Goal: Transaction & Acquisition: Purchase product/service

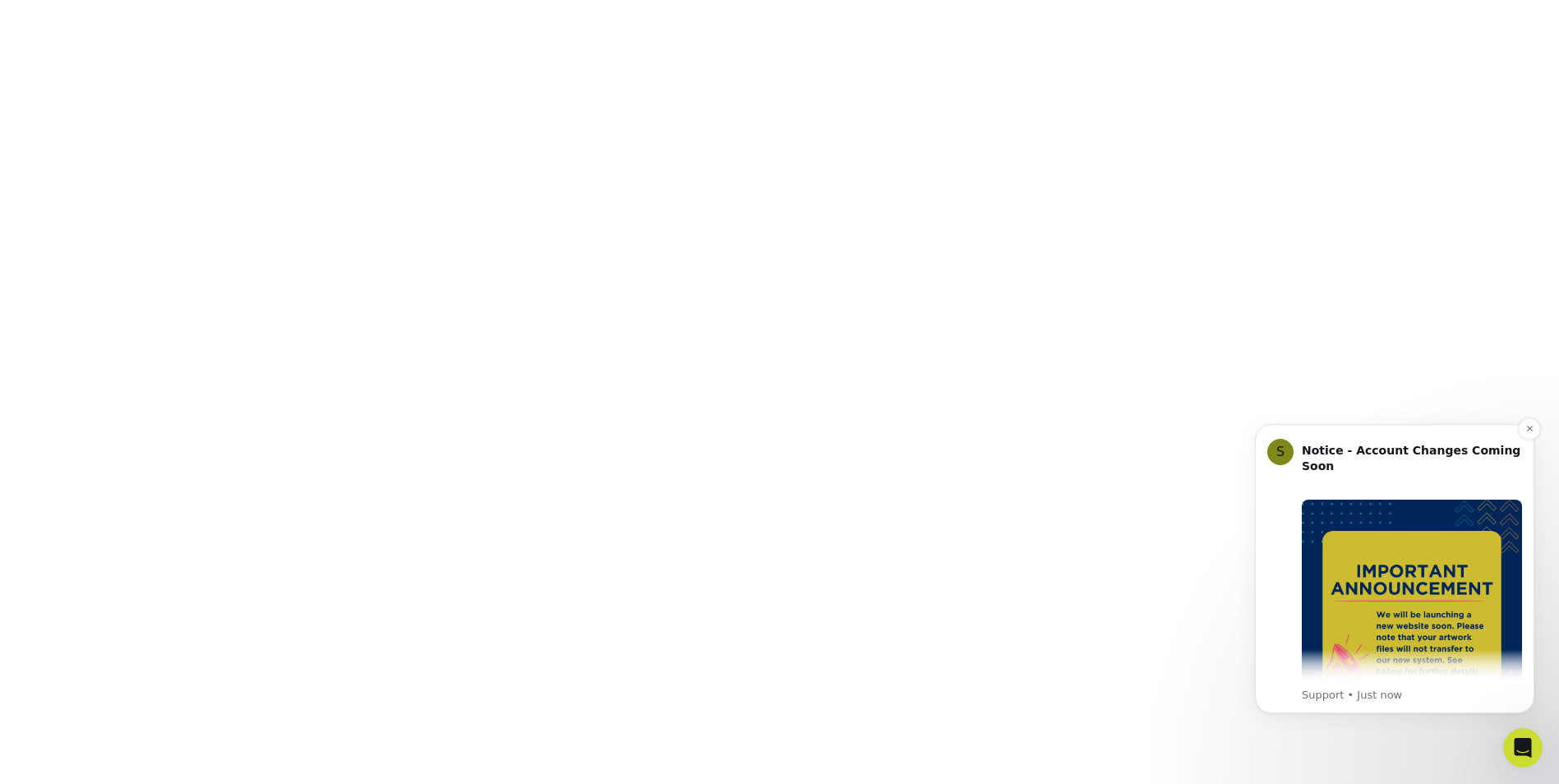
scroll to position [244, 0]
click at [1527, 422] on button "Dismiss notification" at bounding box center [1529, 429] width 22 height 22
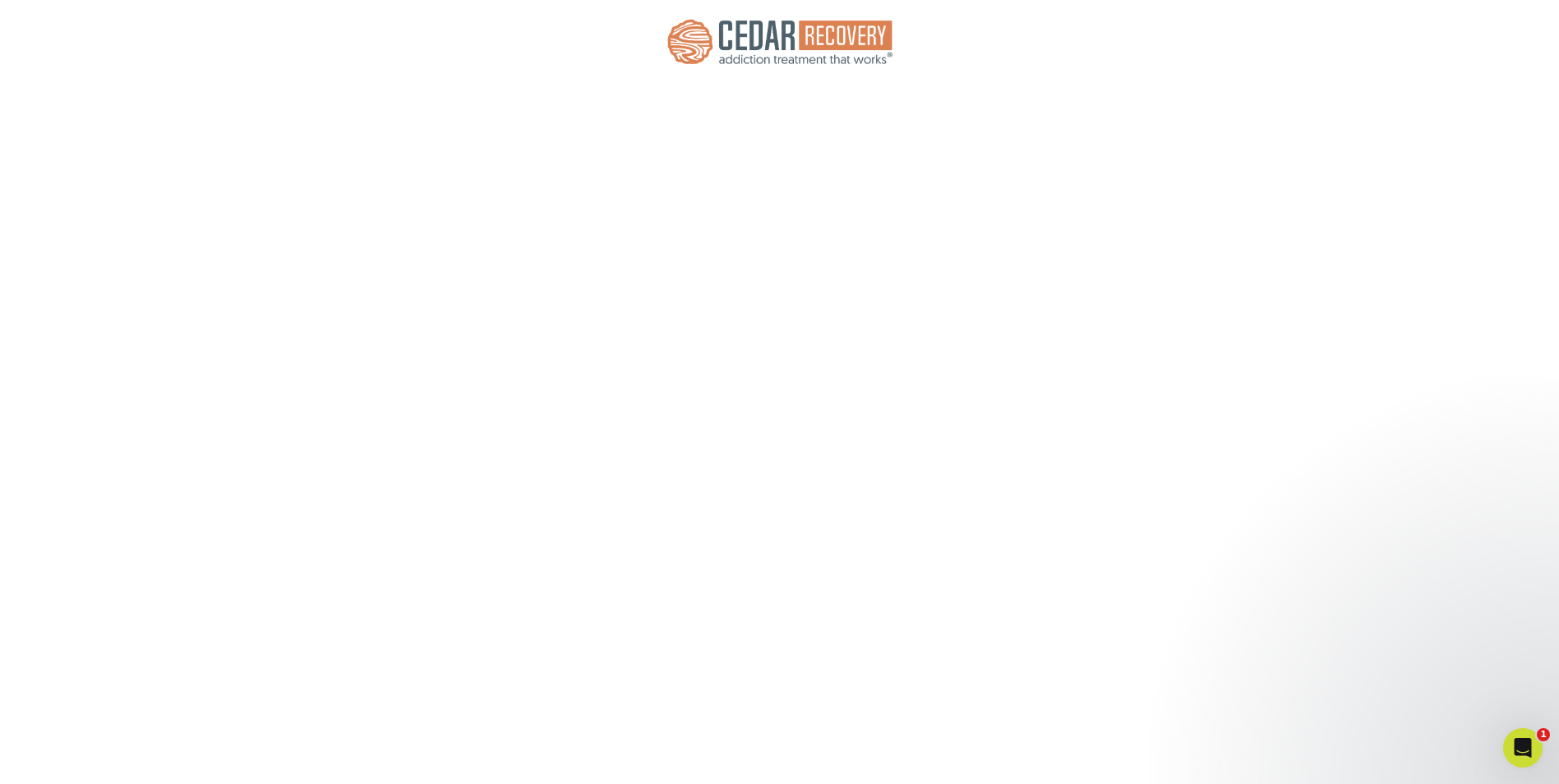
scroll to position [0, 0]
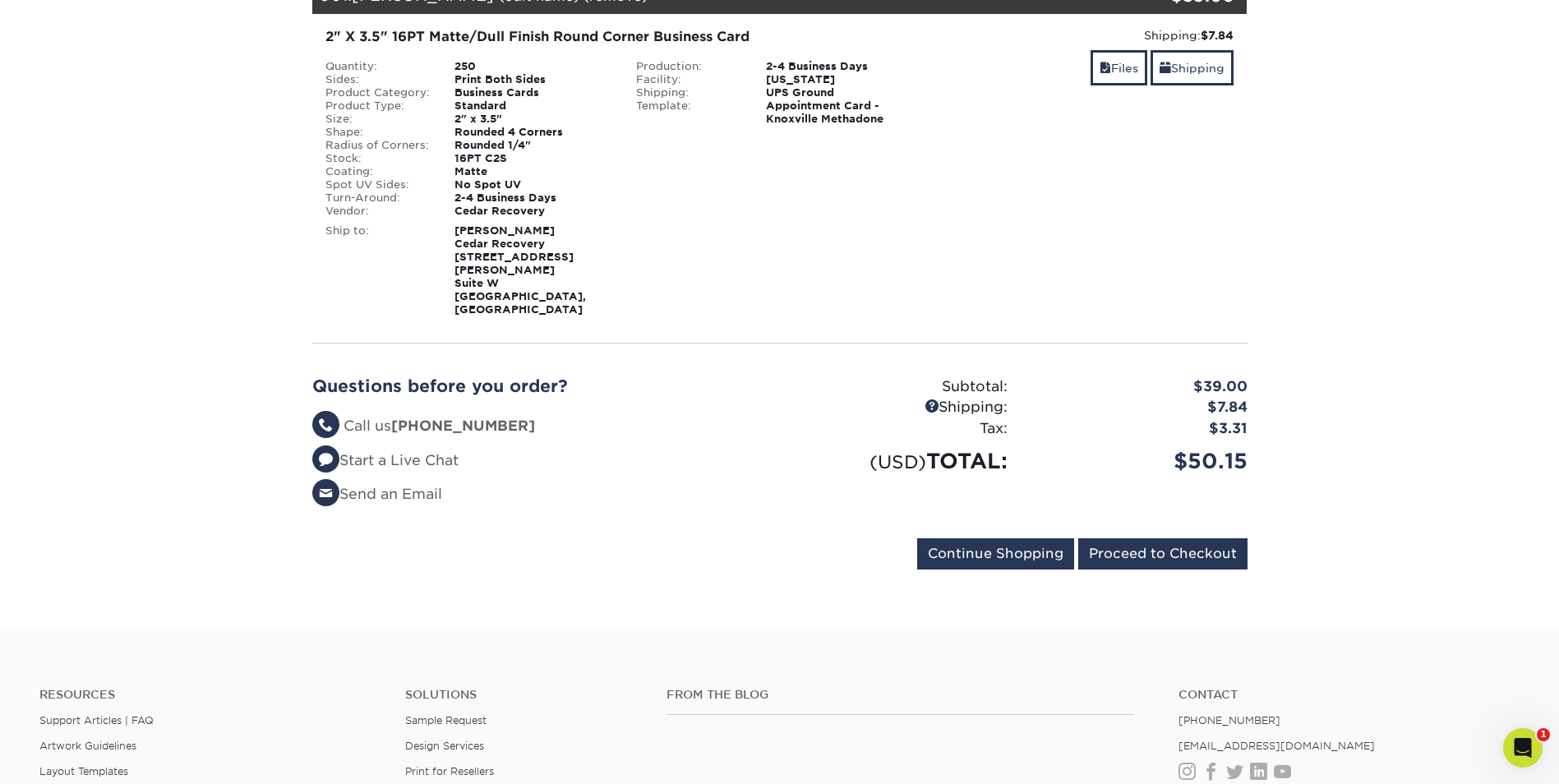
scroll to position [329, 0]
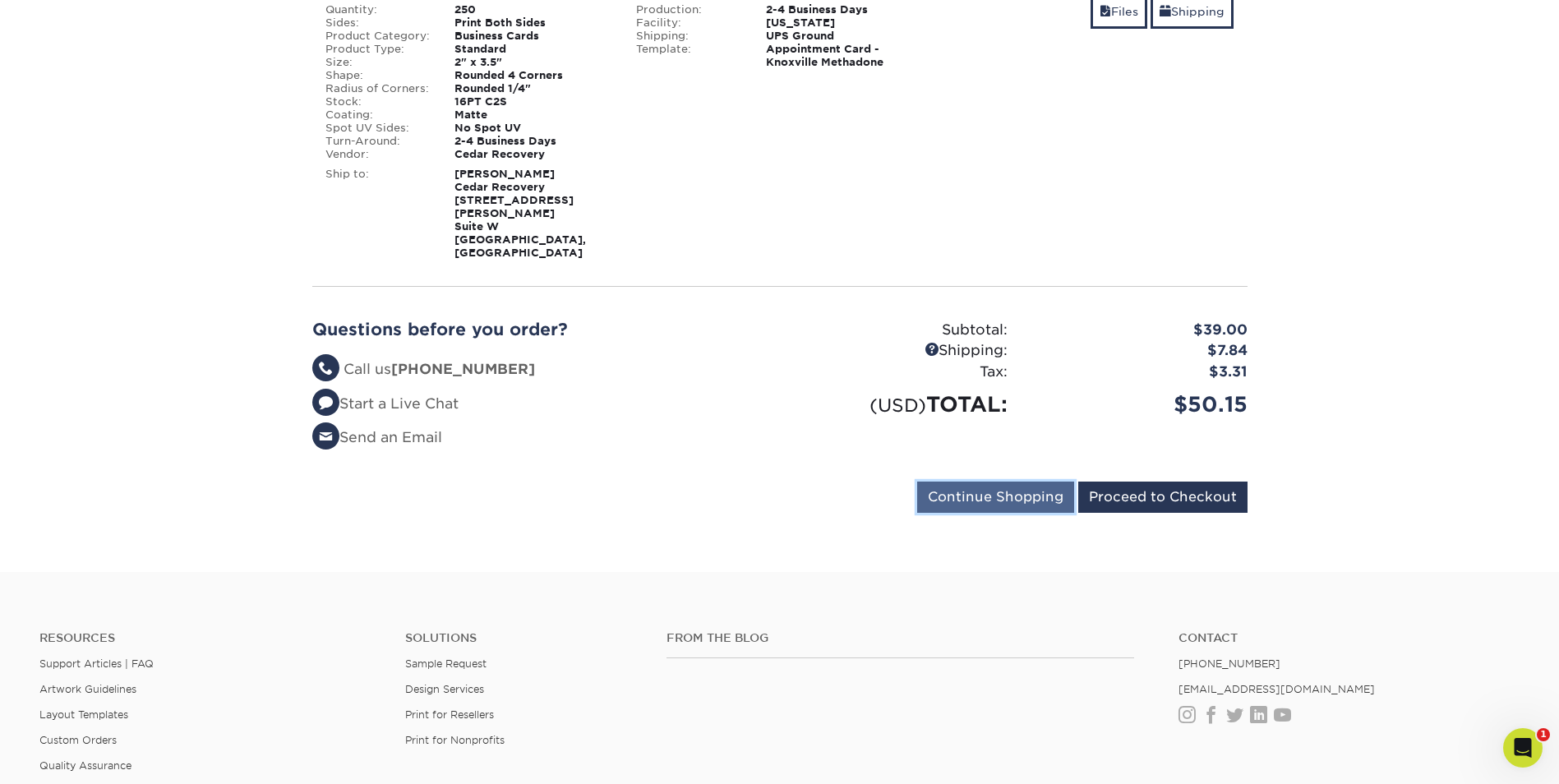
click at [990, 481] on input "Continue Shopping" at bounding box center [995, 497] width 157 height 31
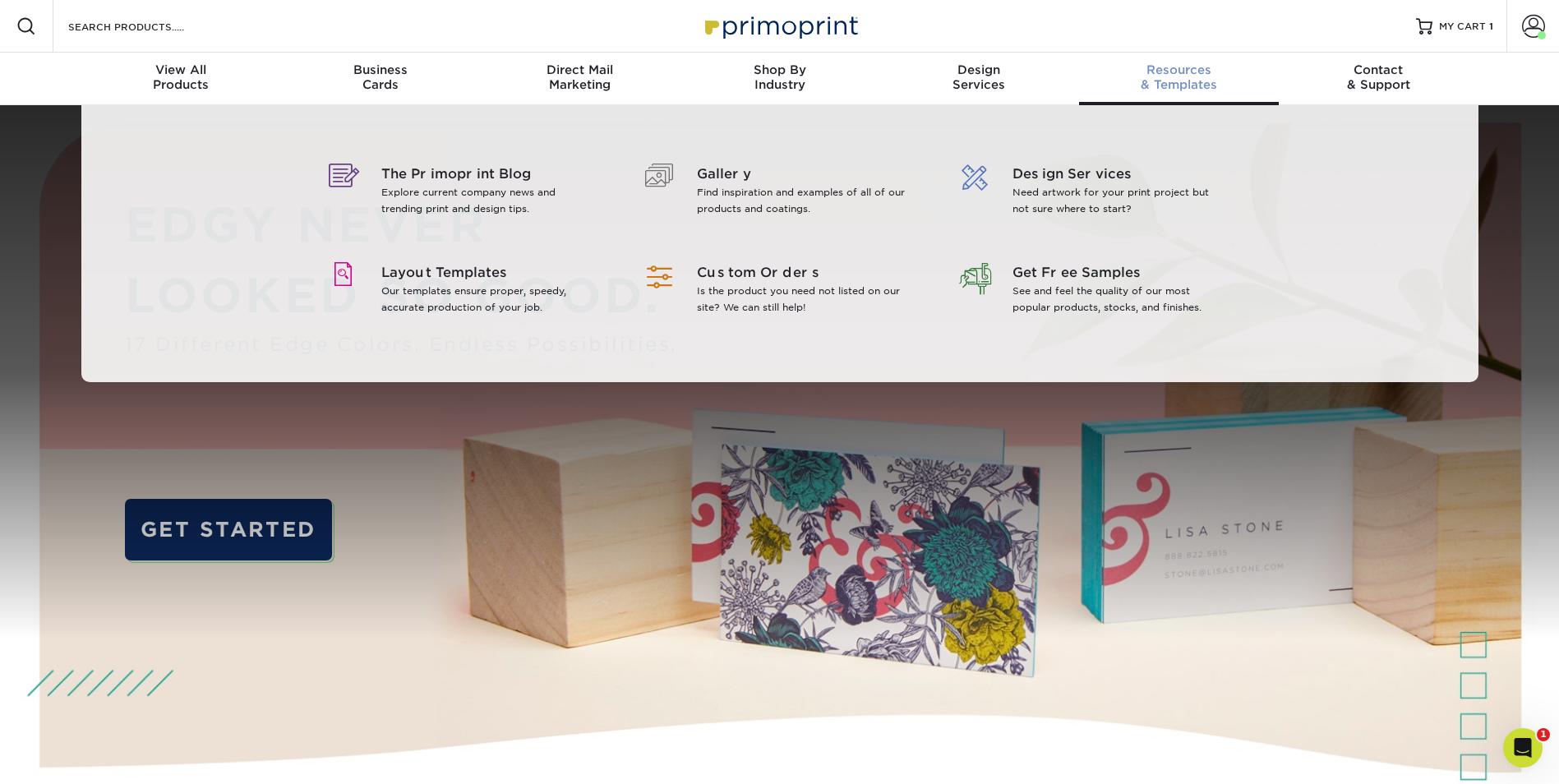
click at [1165, 74] on span "Resources" at bounding box center [1178, 70] width 199 height 15
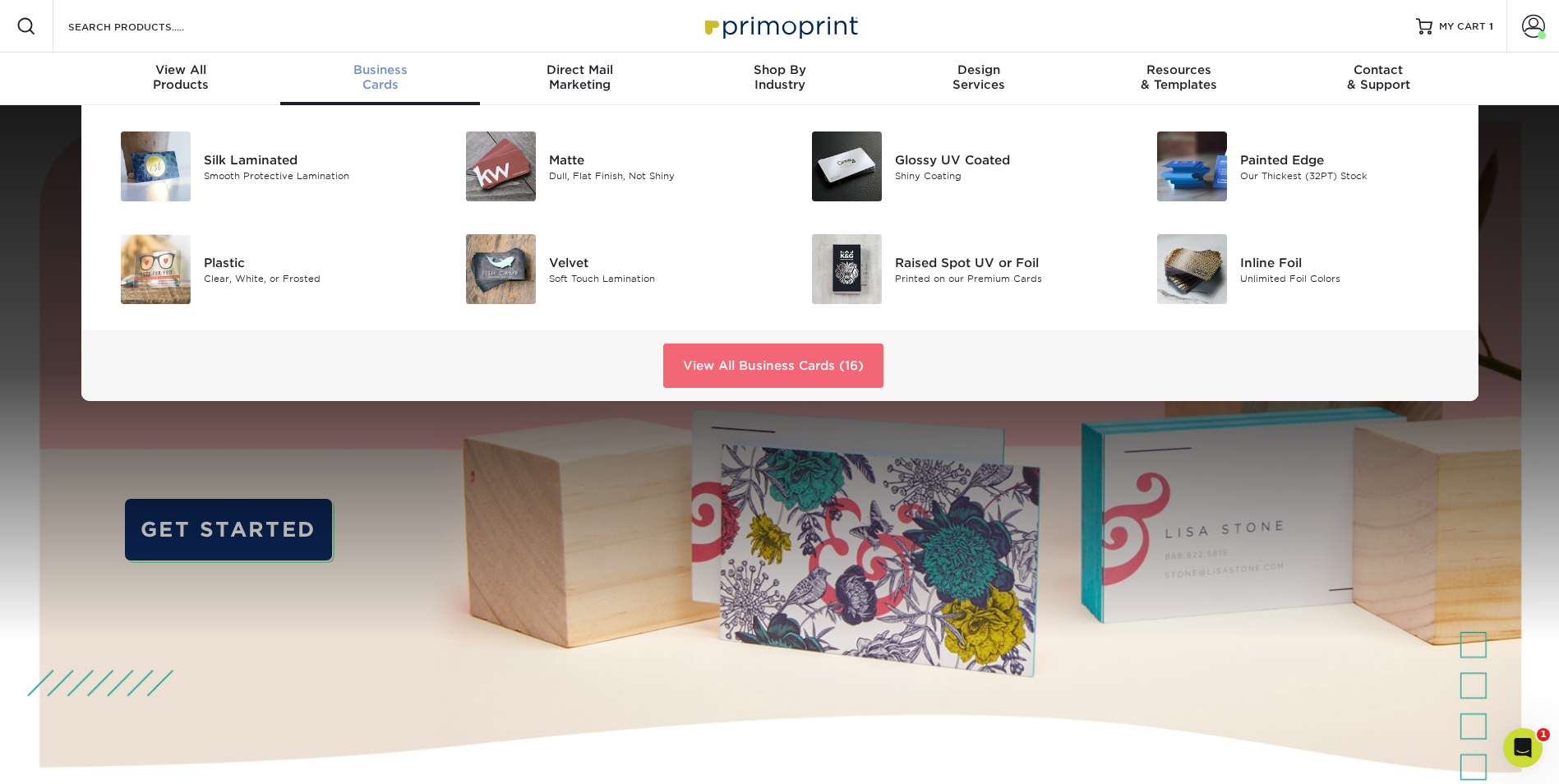
click at [774, 355] on link "View All Business Cards (16)" at bounding box center [773, 365] width 220 height 44
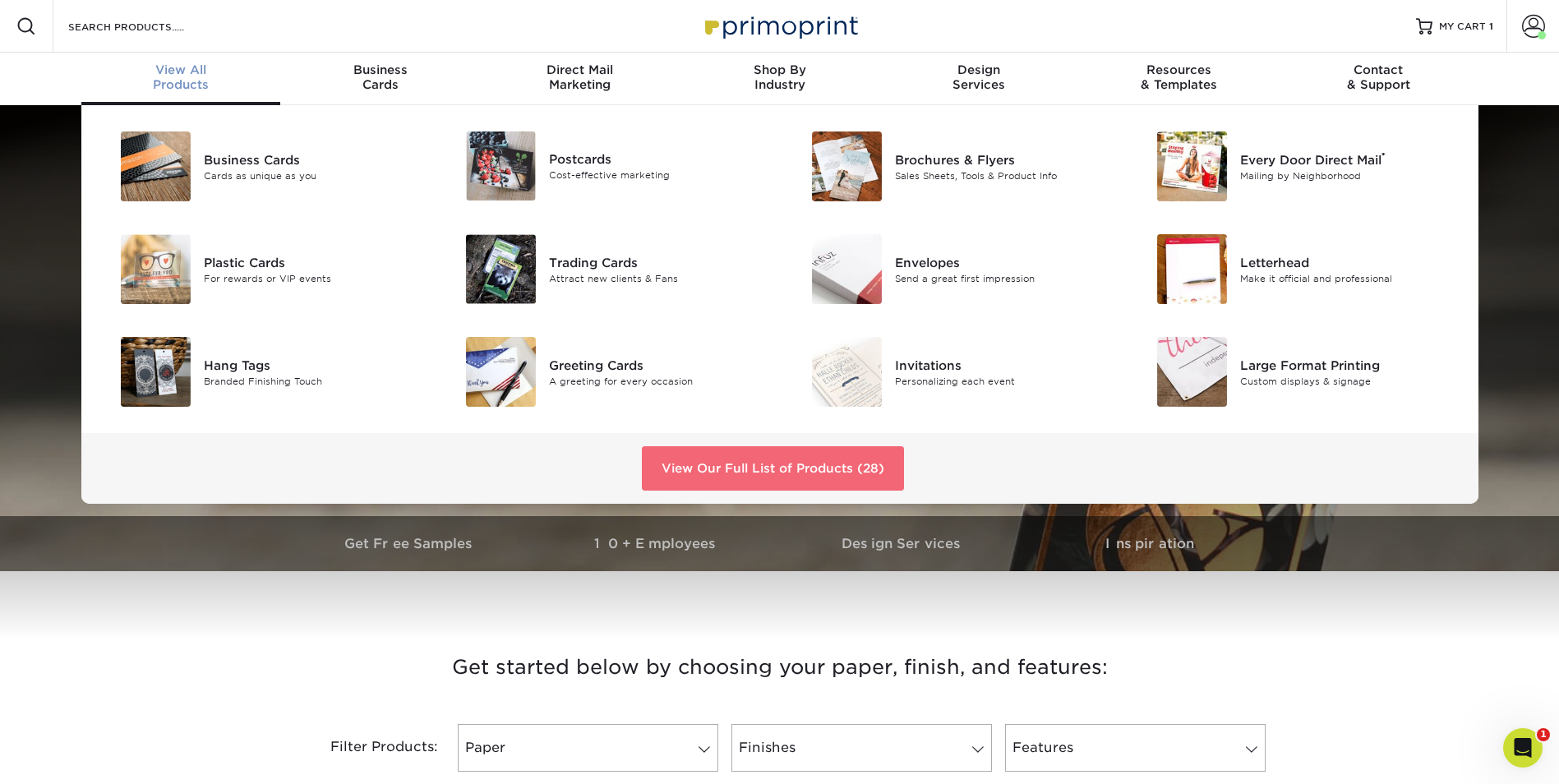
click at [739, 470] on link "View Our Full List of Products (28)" at bounding box center [772, 468] width 262 height 44
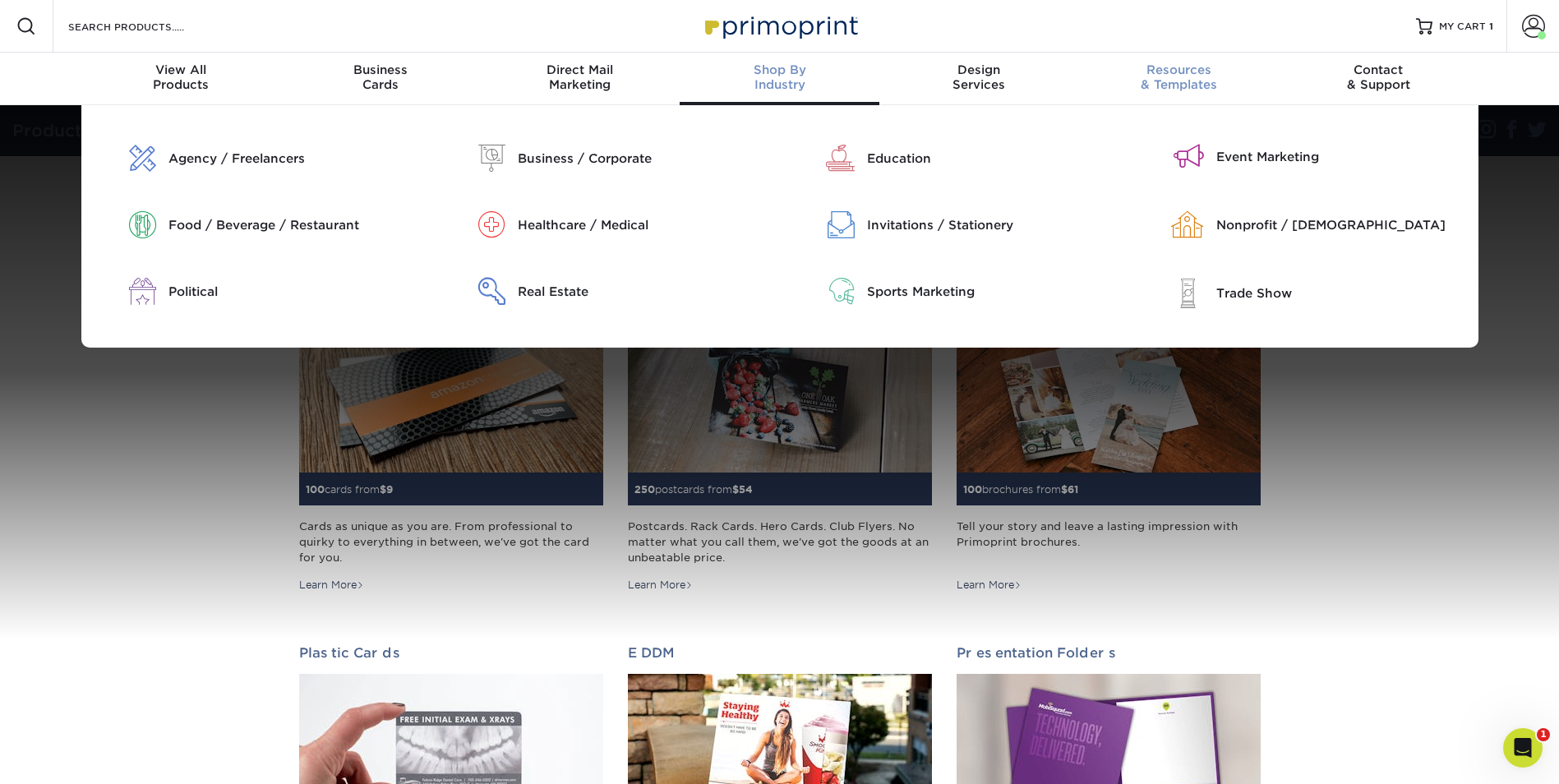
click at [1188, 77] on div "Resources & Templates" at bounding box center [1178, 77] width 199 height 30
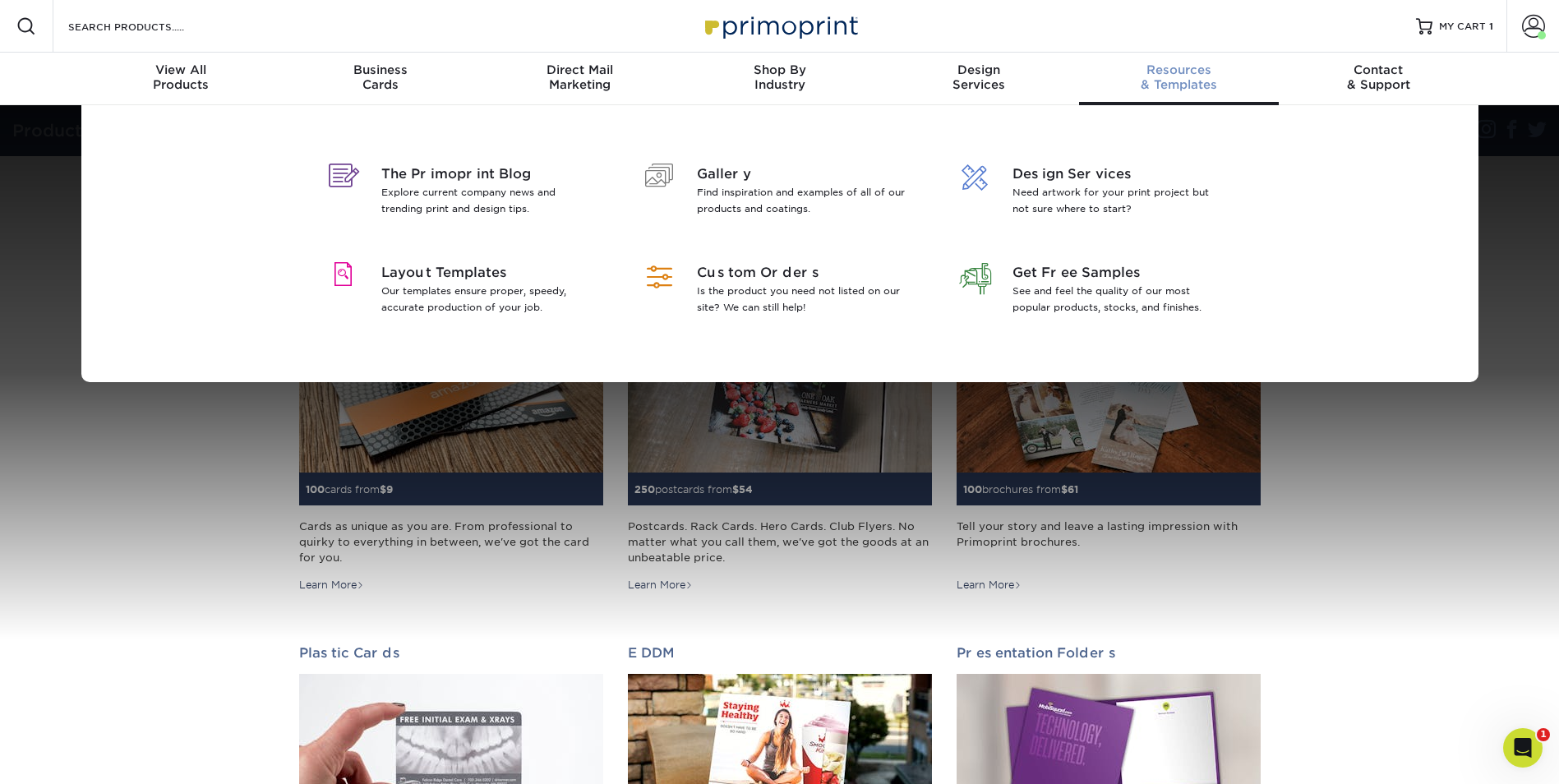
click at [1188, 77] on div "Resources & Templates" at bounding box center [1178, 77] width 199 height 30
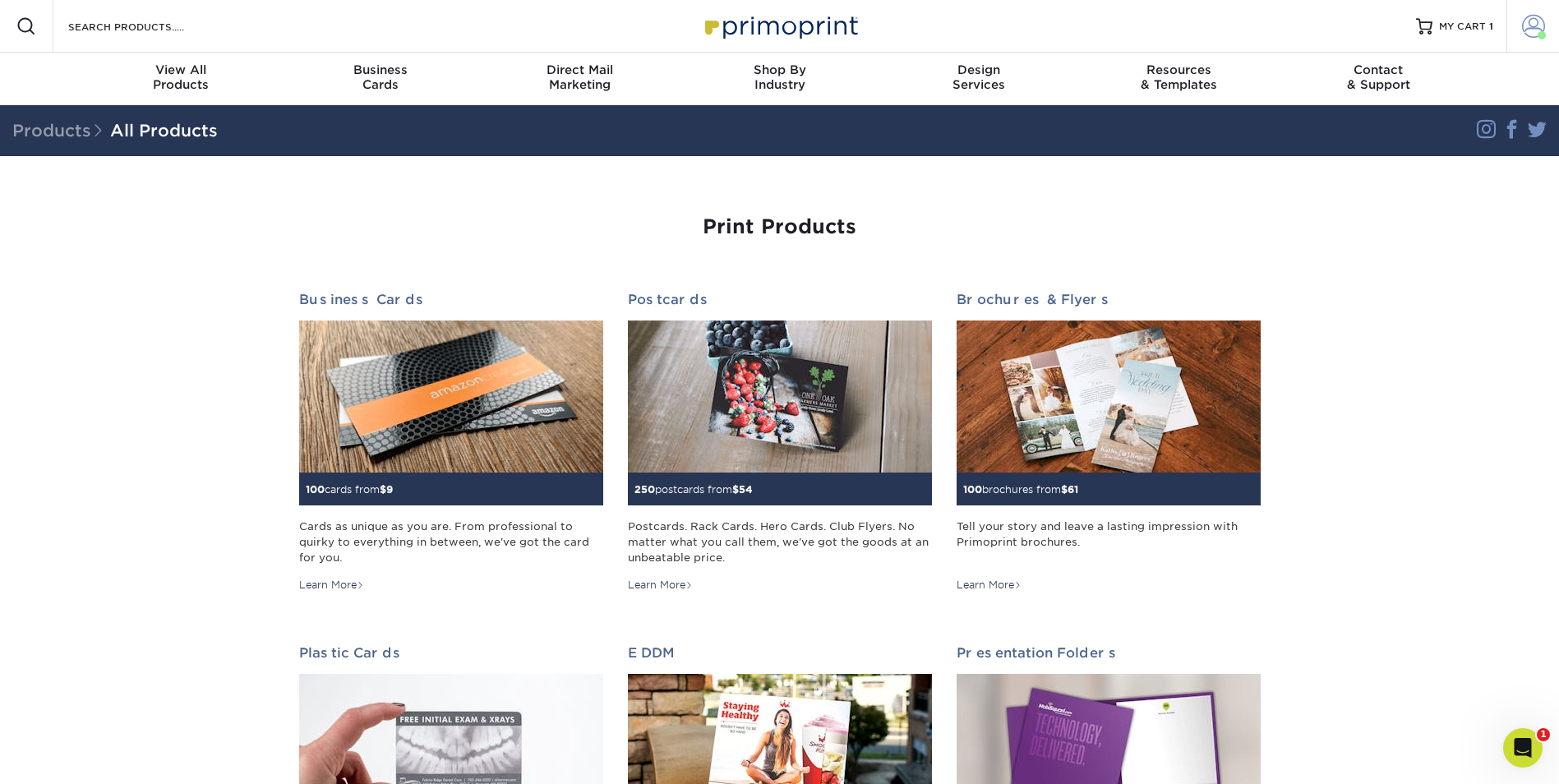
click at [1533, 30] on span at bounding box center [1533, 25] width 23 height 23
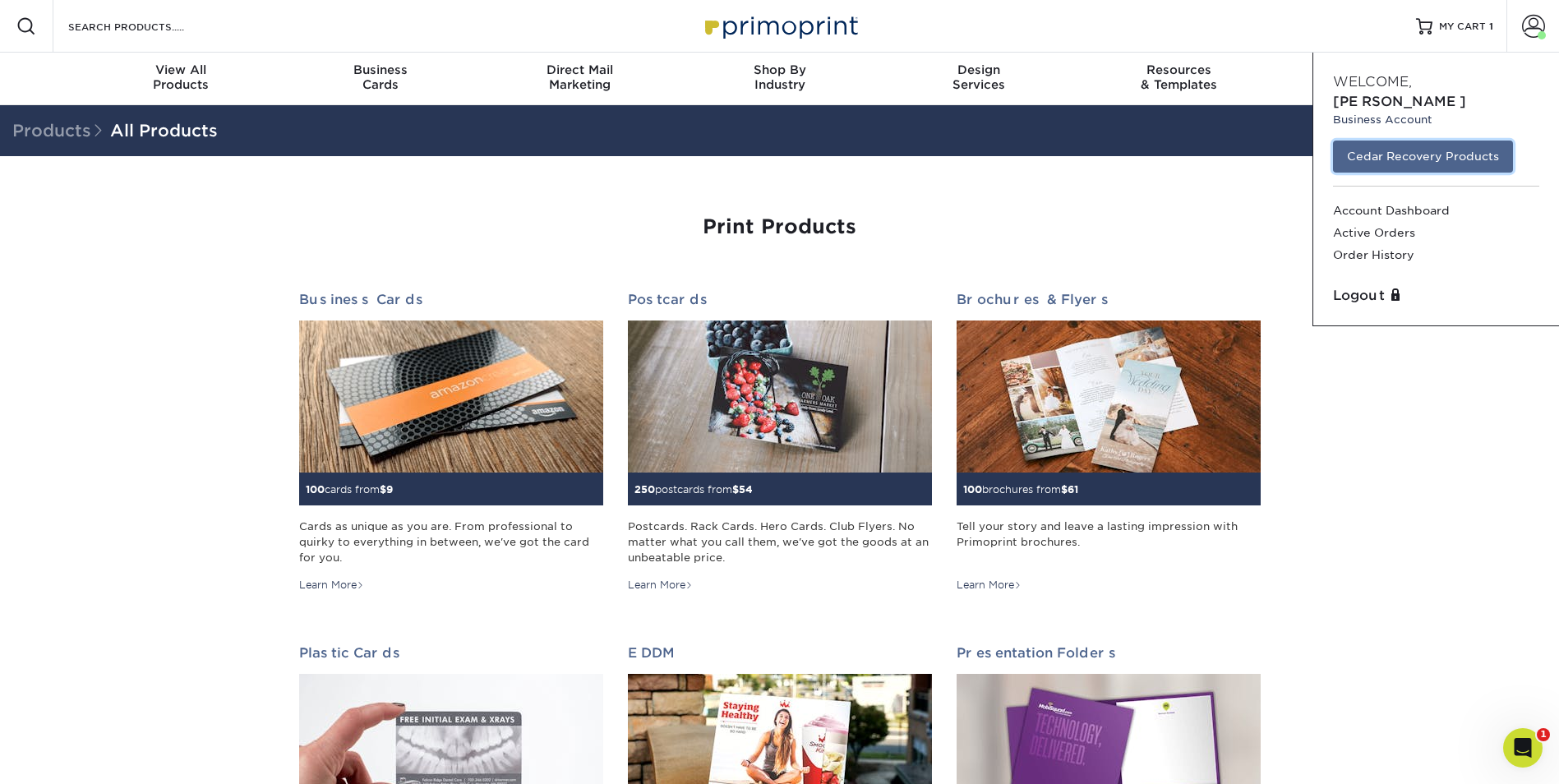
click at [1401, 140] on link "Cedar Recovery Products" at bounding box center [1423, 156] width 180 height 31
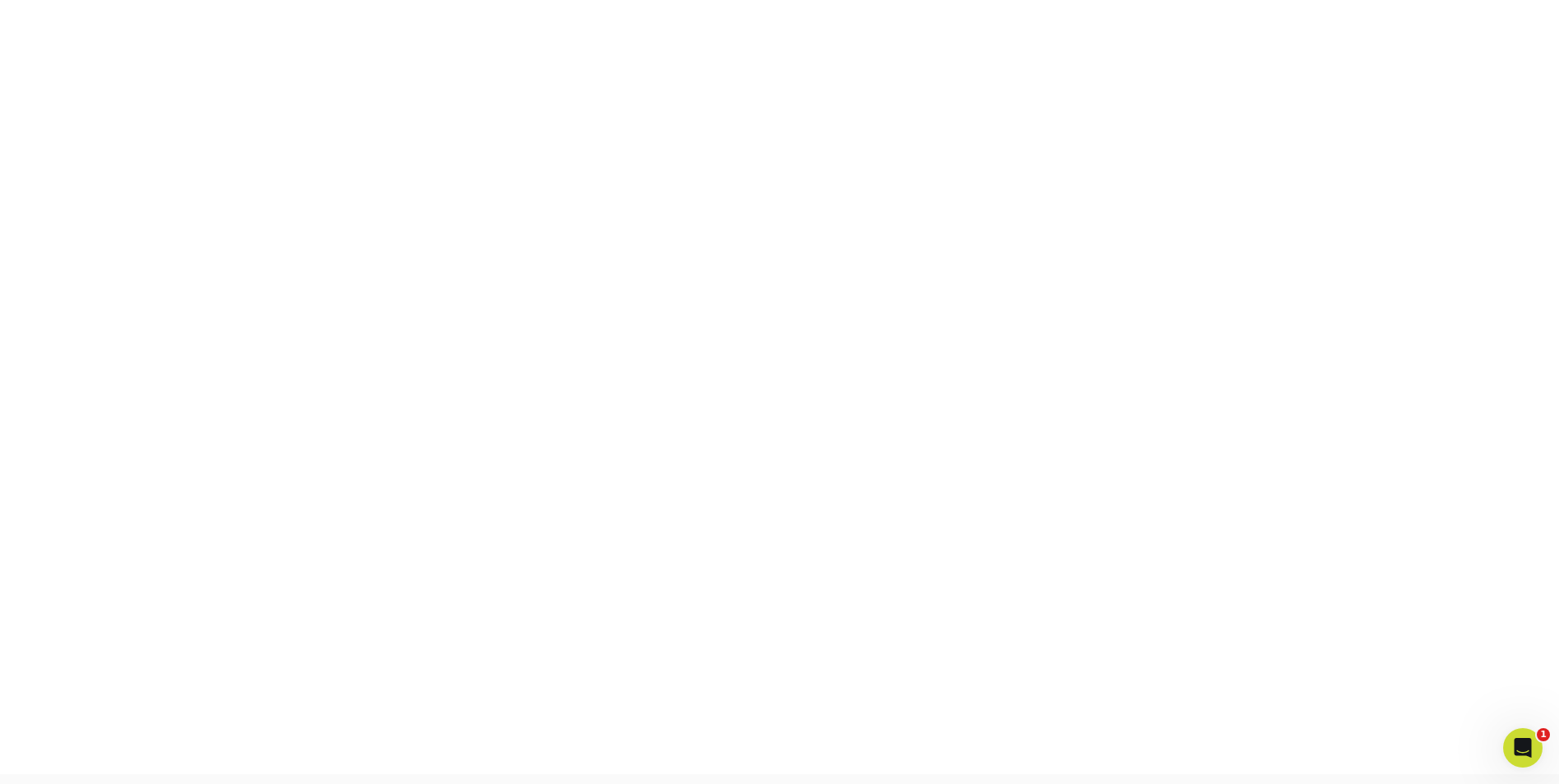
scroll to position [247, 0]
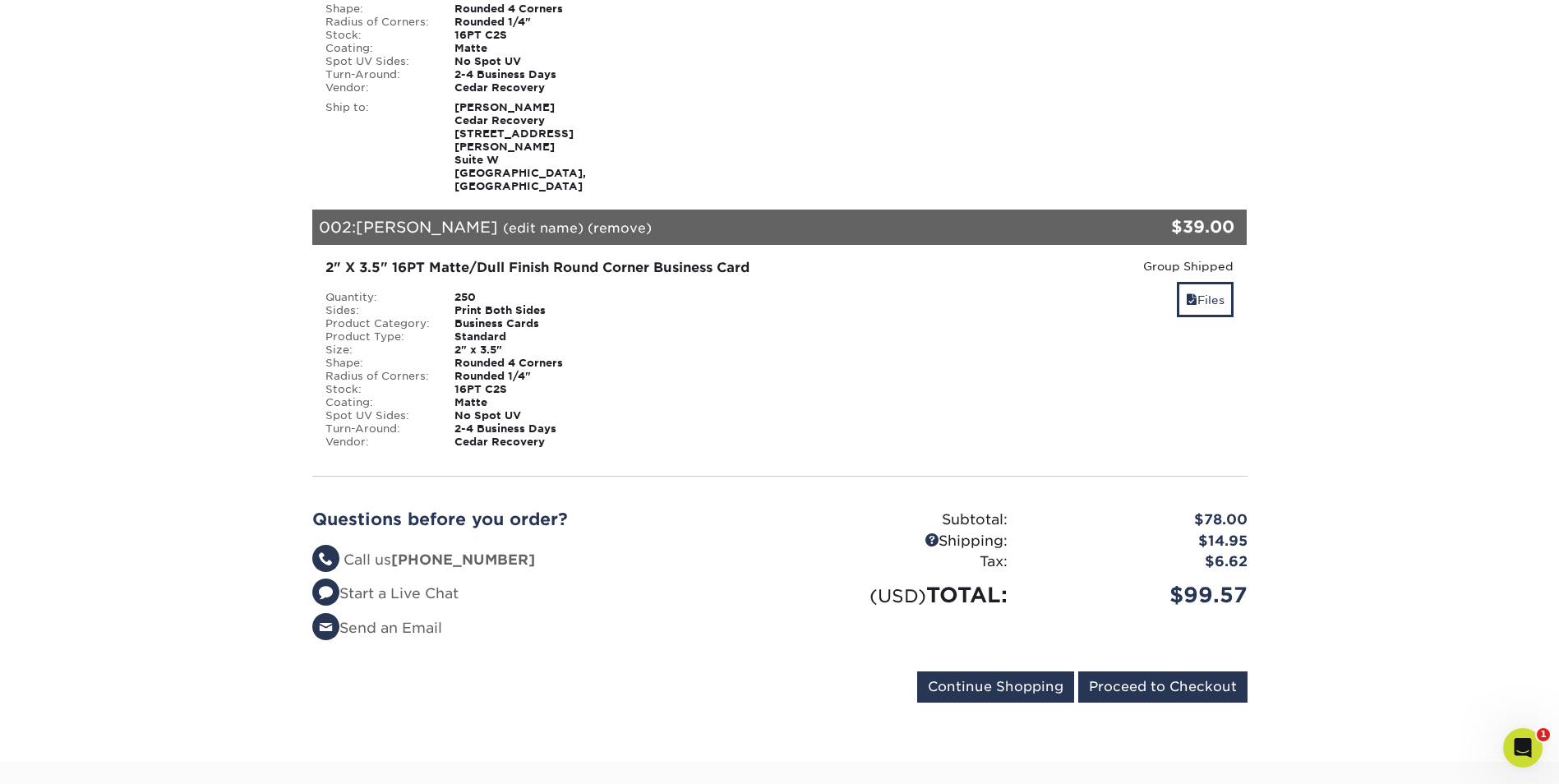
scroll to position [411, 0]
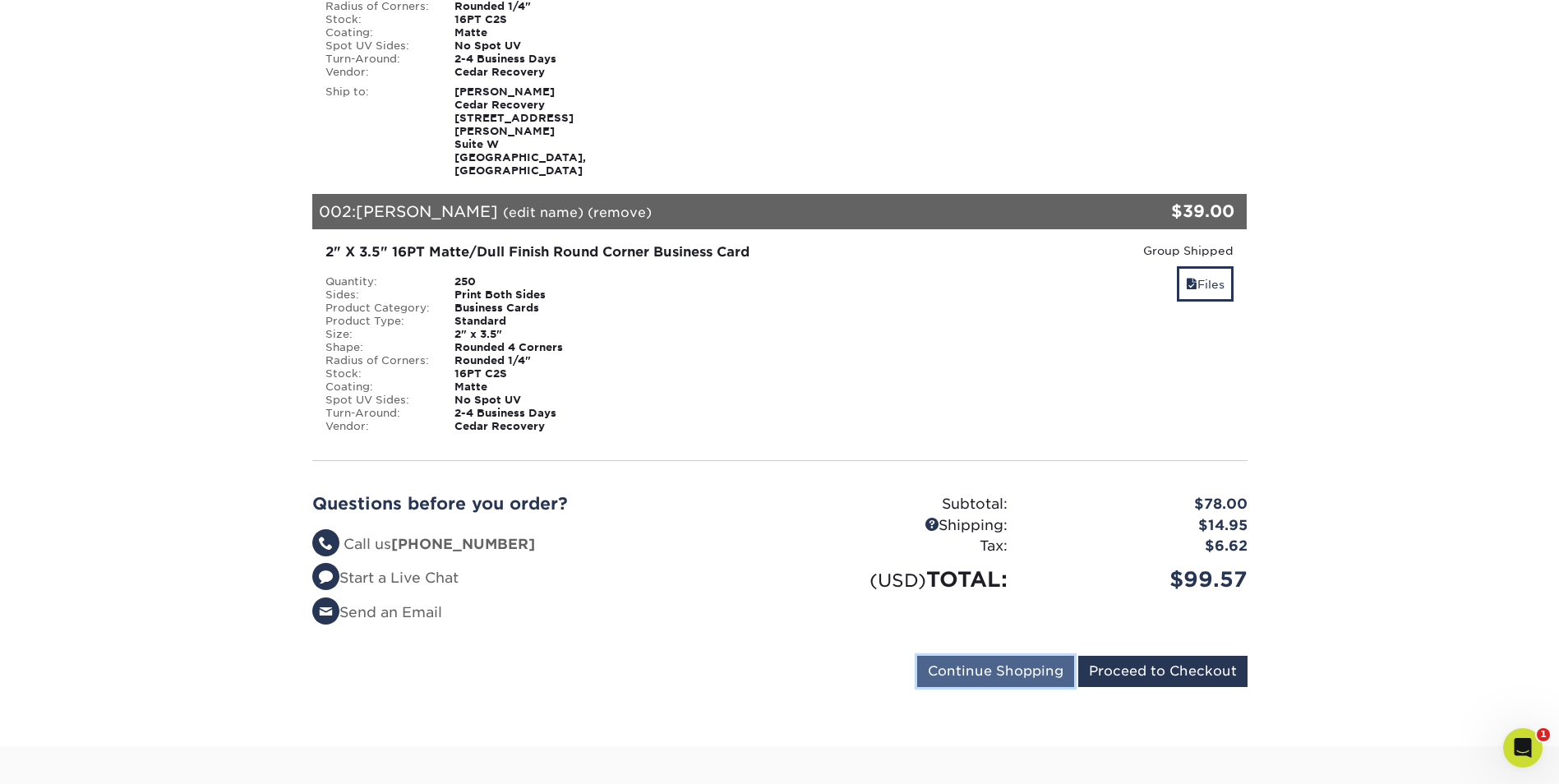
click at [967, 655] on input "Continue Shopping" at bounding box center [995, 671] width 157 height 31
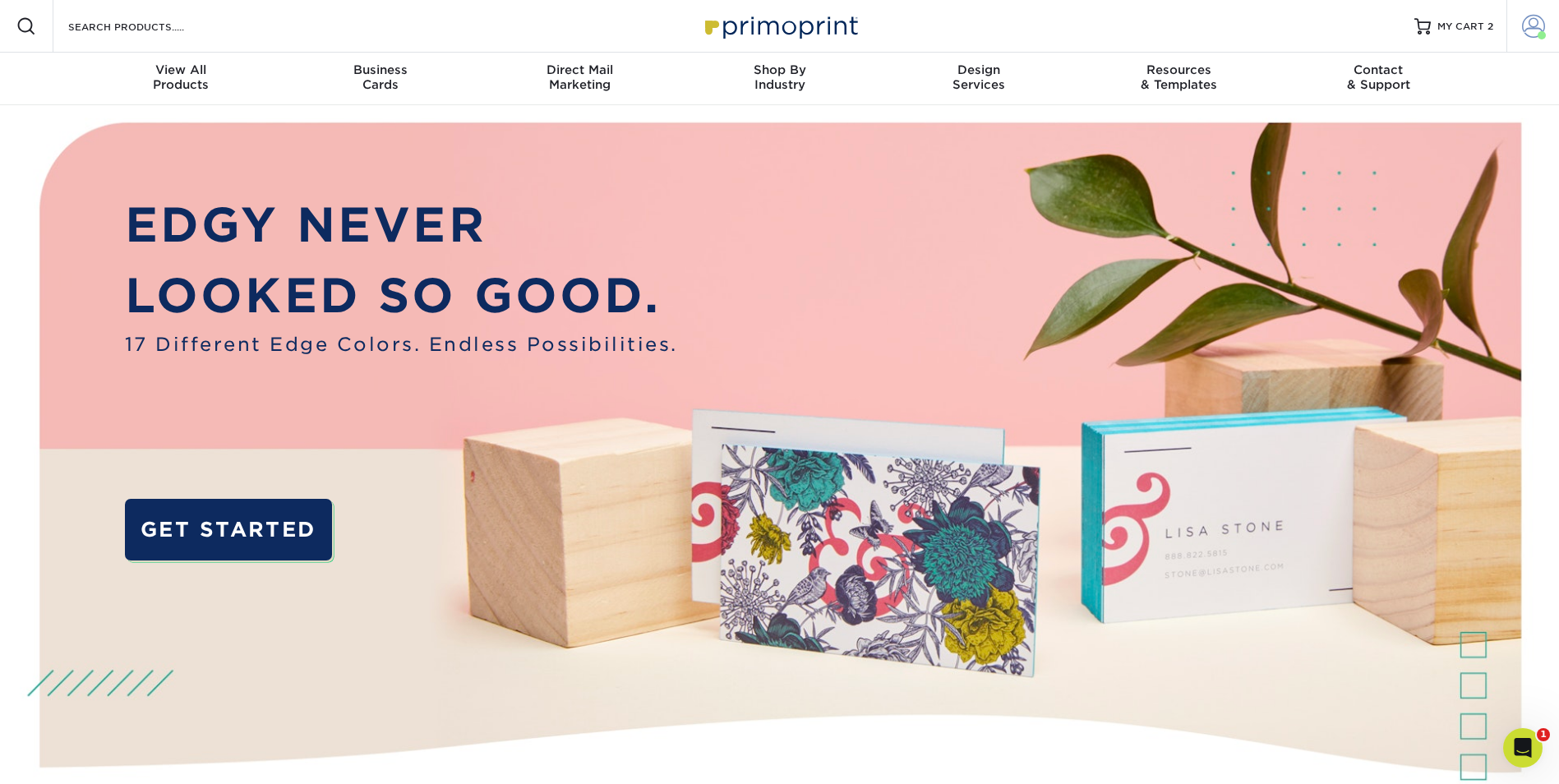
click at [1533, 28] on span at bounding box center [1533, 25] width 23 height 23
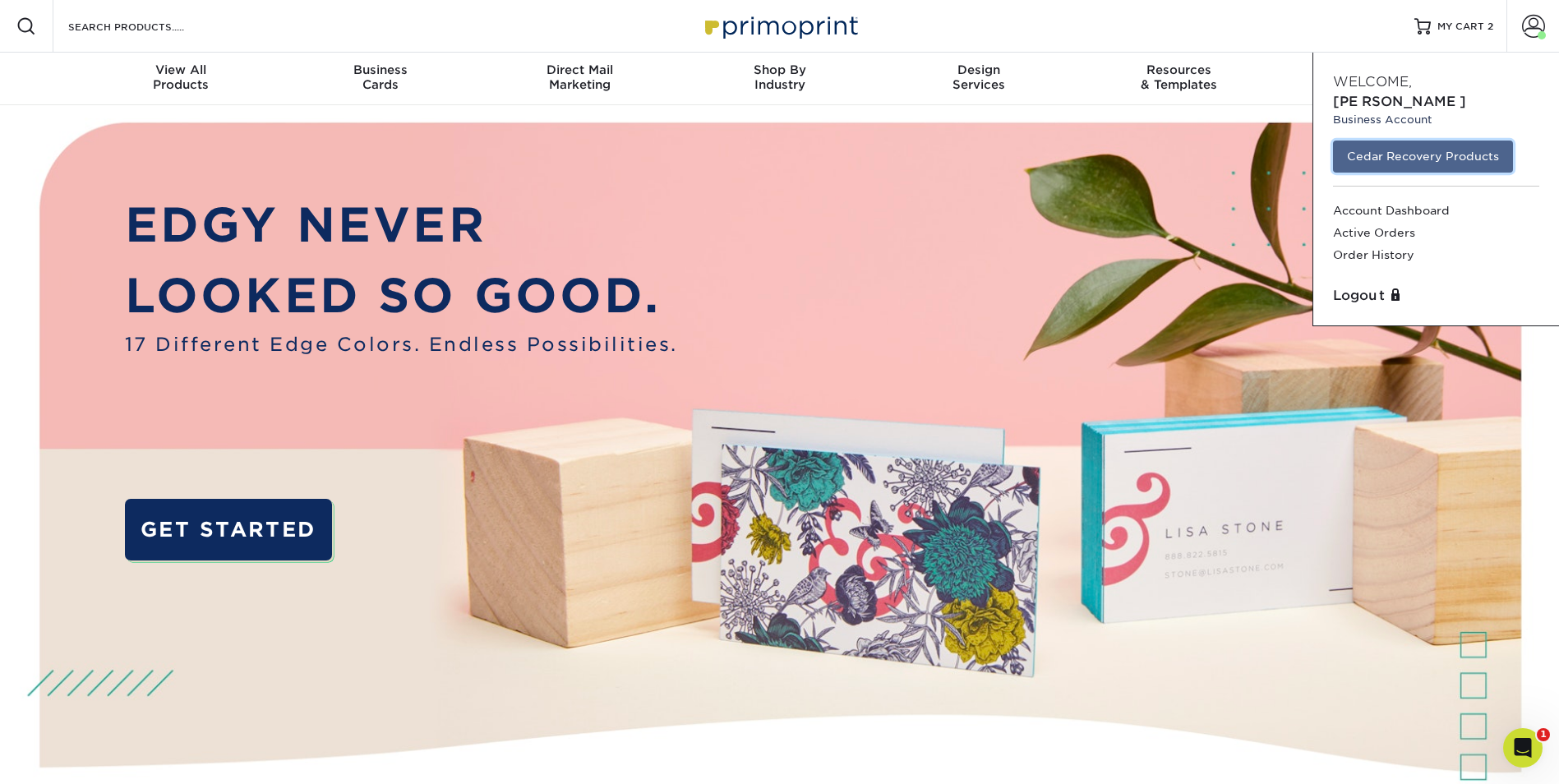
click at [1413, 140] on link "Cedar Recovery Products" at bounding box center [1423, 156] width 180 height 31
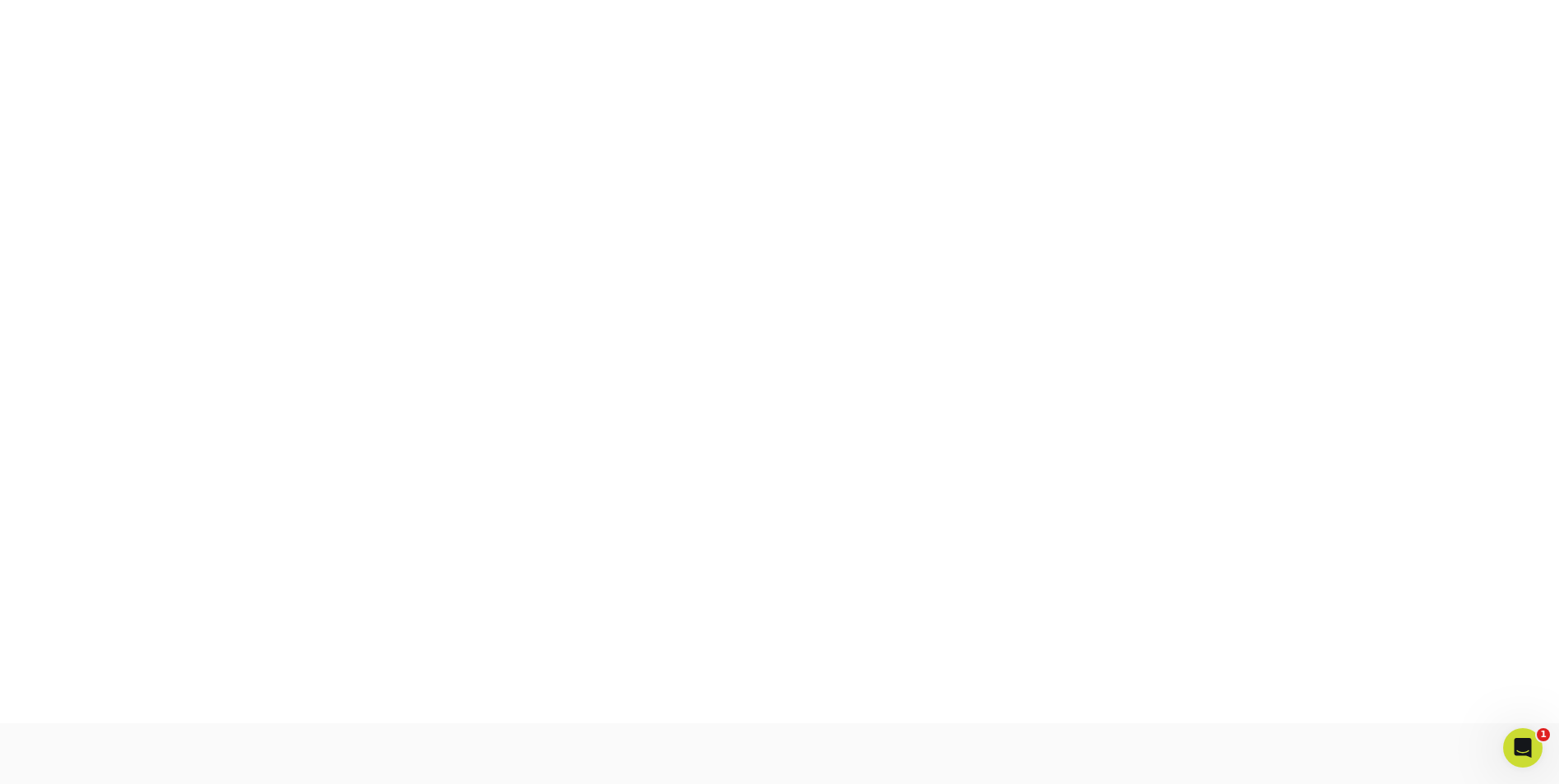
scroll to position [244, 0]
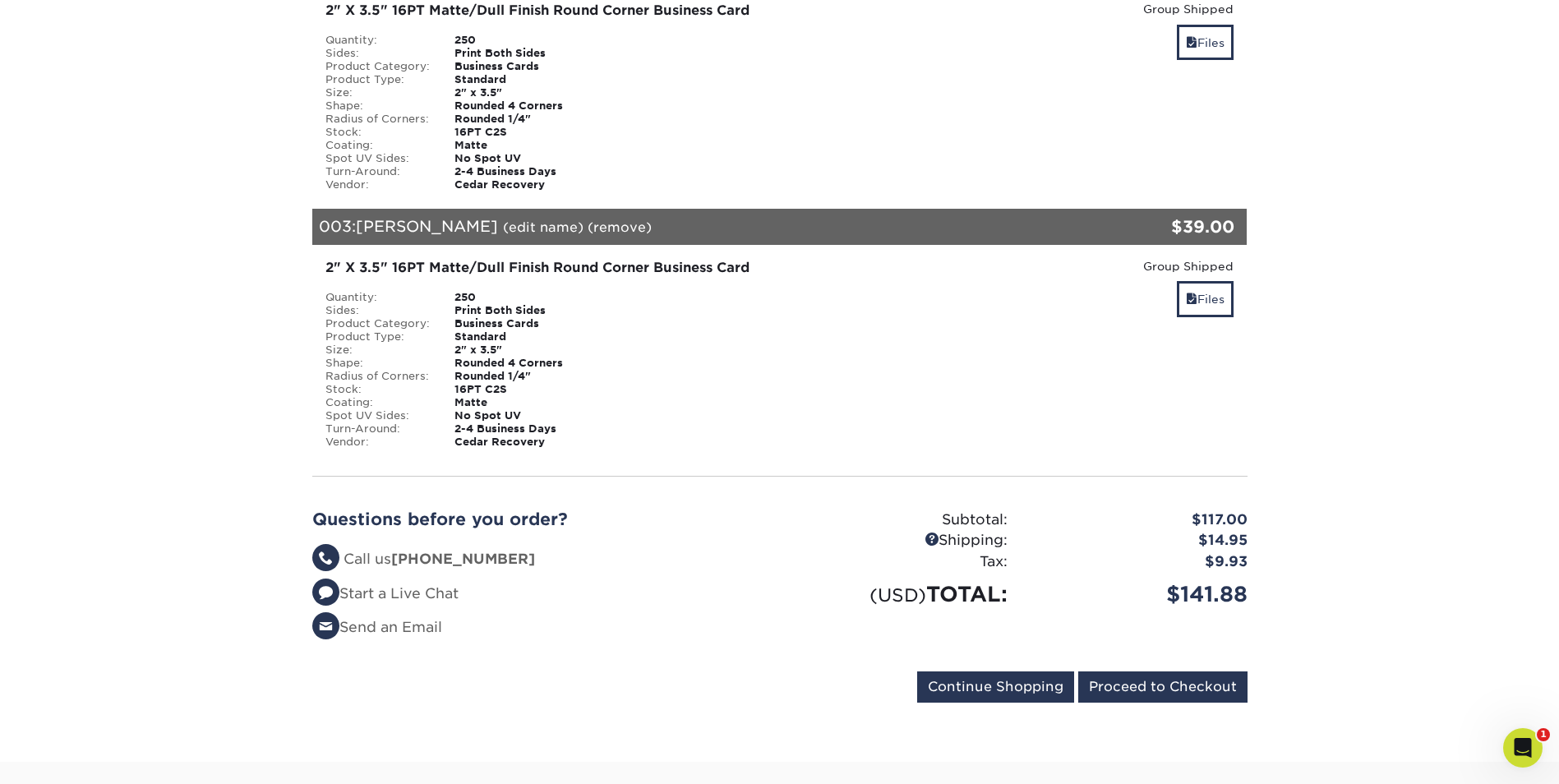
scroll to position [657, 0]
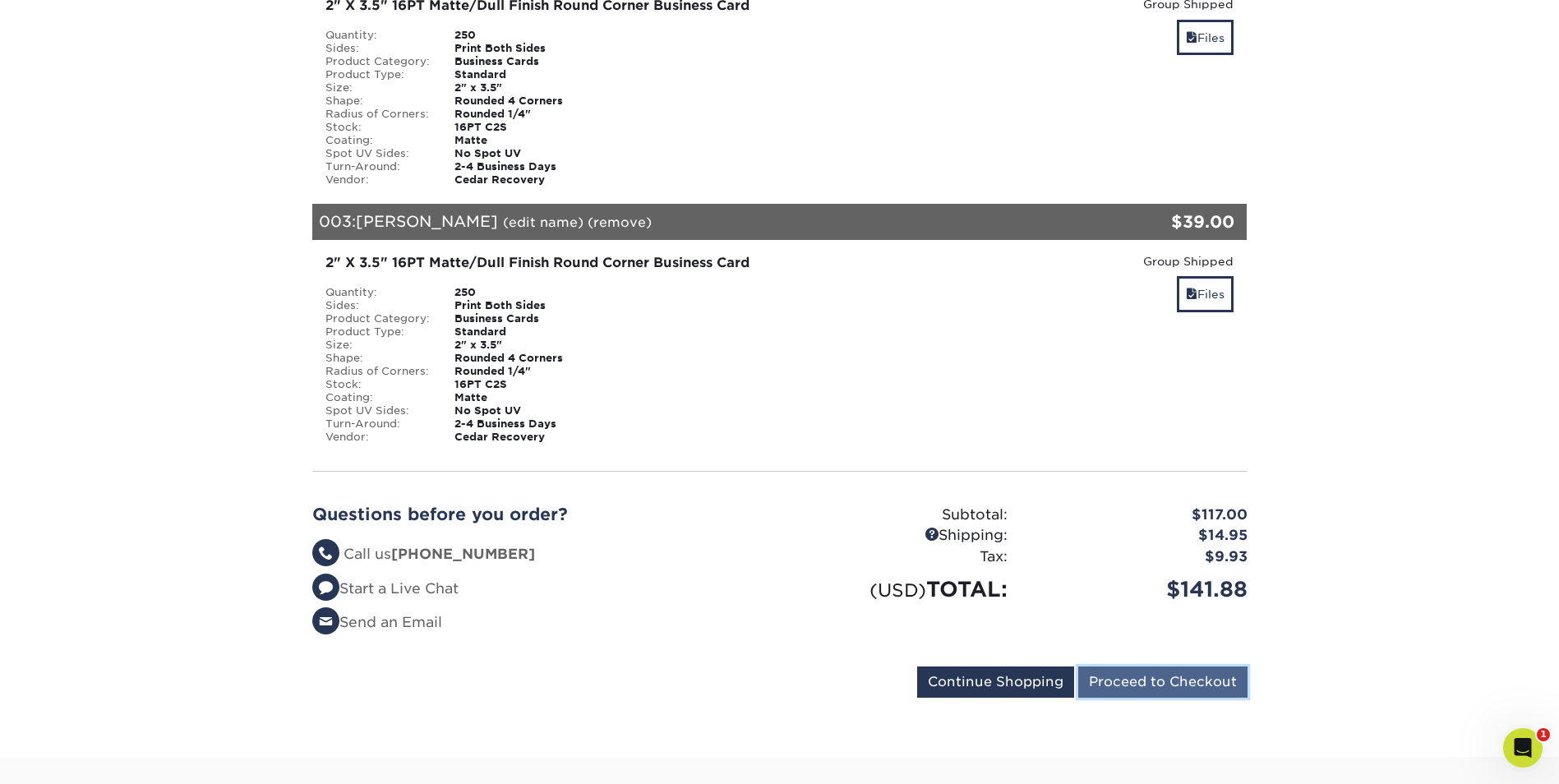
click at [1152, 666] on input "Proceed to Checkout" at bounding box center [1162, 682] width 169 height 31
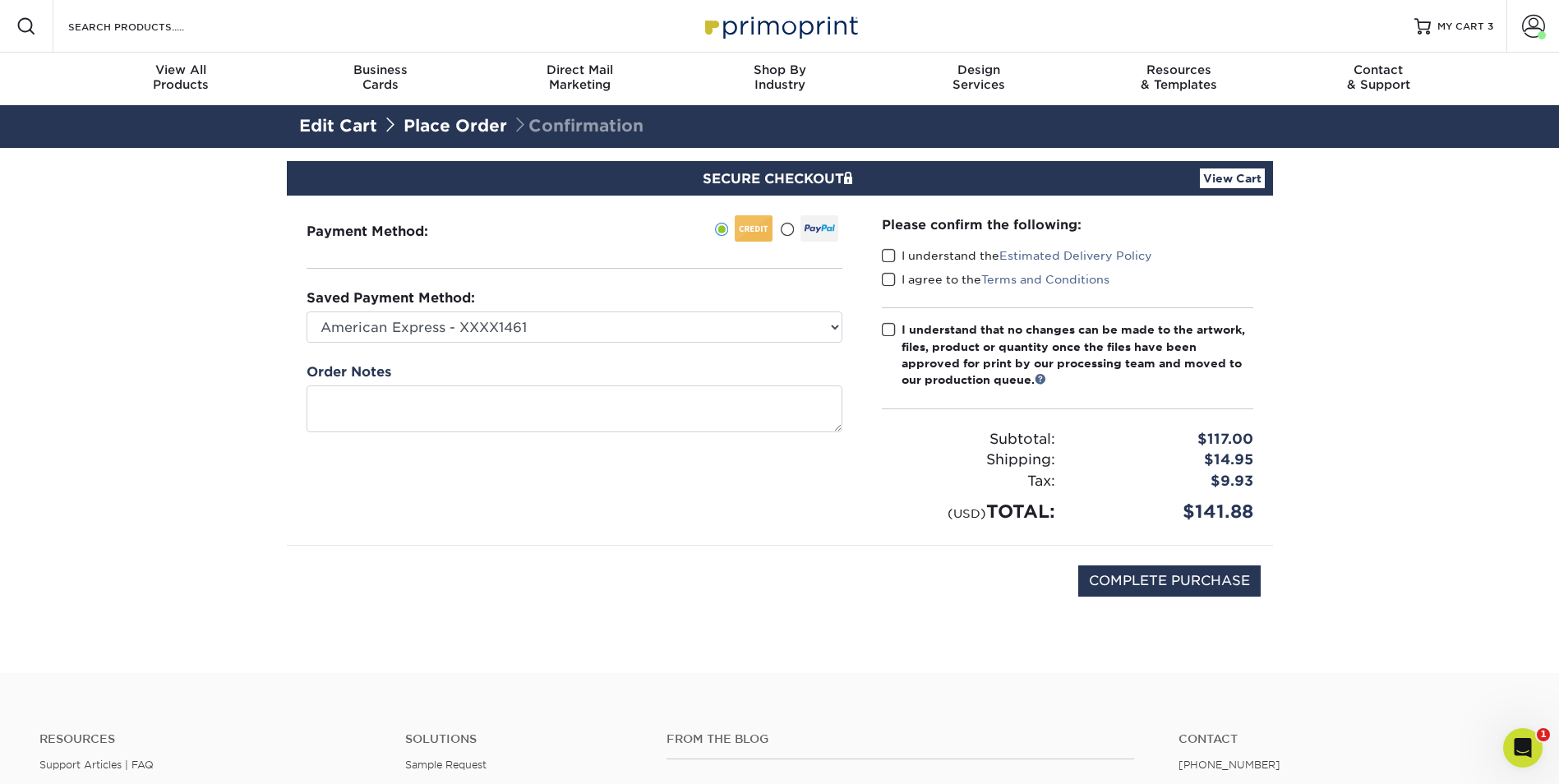
click at [895, 253] on span at bounding box center [888, 256] width 14 height 15
click at [0, 0] on input "I understand the Estimated Delivery Policy" at bounding box center [0, 0] width 0 height 0
click at [891, 277] on span at bounding box center [888, 279] width 14 height 15
click at [0, 0] on input "I agree to the Terms and Conditions" at bounding box center [0, 0] width 0 height 0
click at [890, 326] on span at bounding box center [888, 329] width 14 height 15
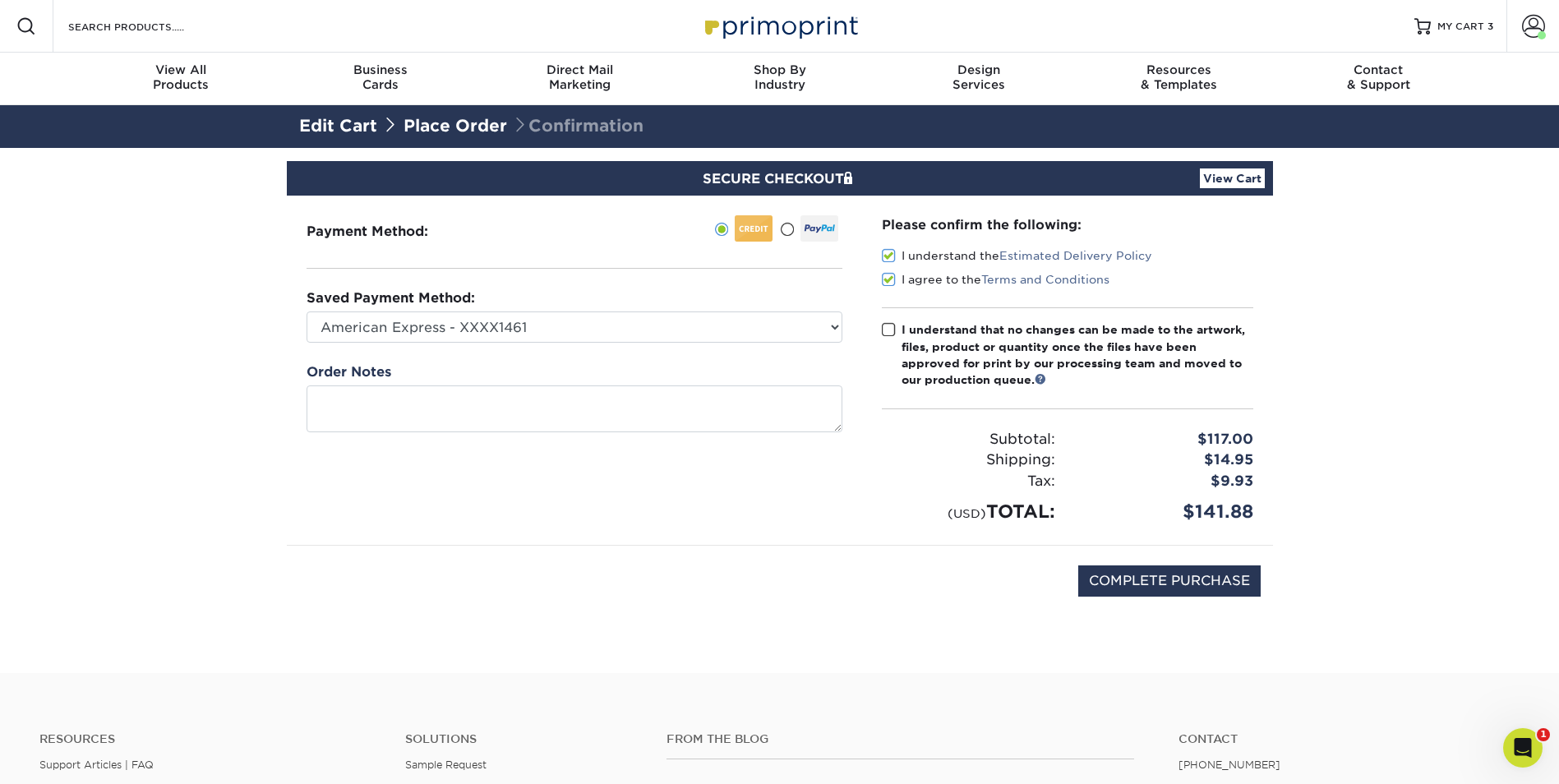
click at [0, 0] on input "I understand that no changes can be made to the artwork, files, product or quan…" at bounding box center [0, 0] width 0 height 0
click at [1179, 580] on input "COMPLETE PURCHASE" at bounding box center [1168, 581] width 182 height 31
type input "PROCESSING, PLEASE WAIT..."
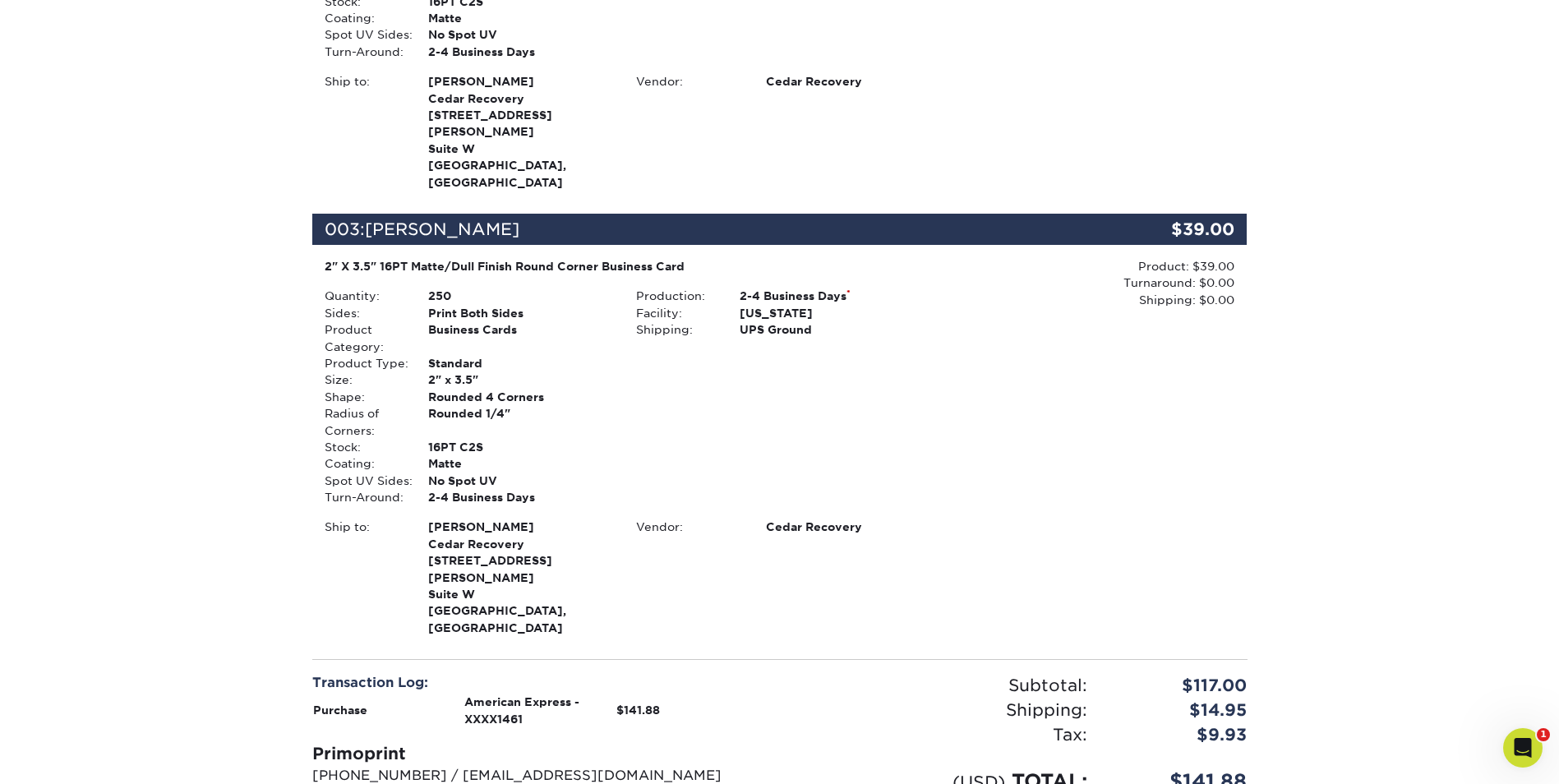
scroll to position [1150, 0]
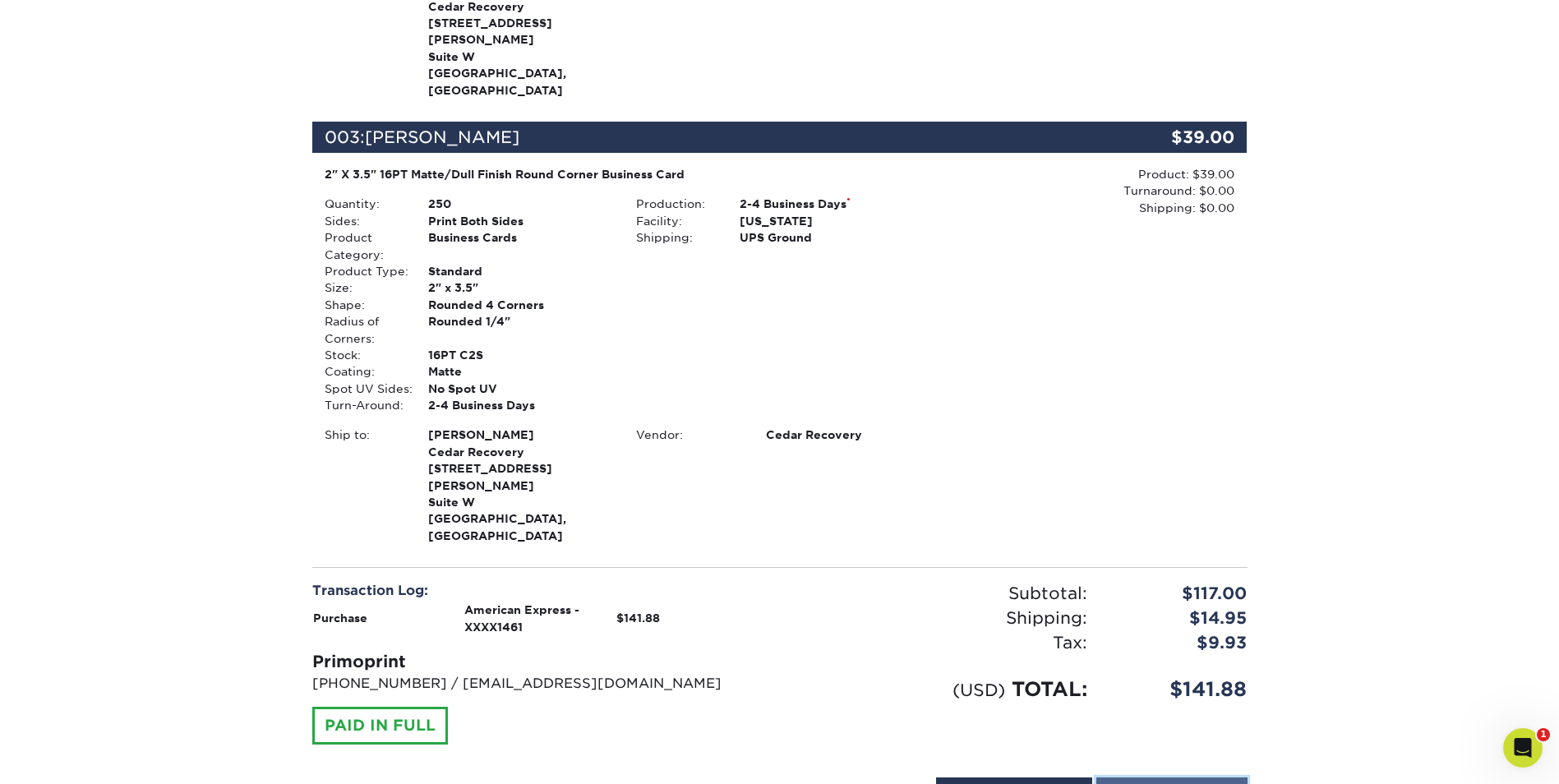
click at [1148, 778] on link "Print Order Details" at bounding box center [1171, 793] width 151 height 31
